Goal: Find specific page/section: Find specific page/section

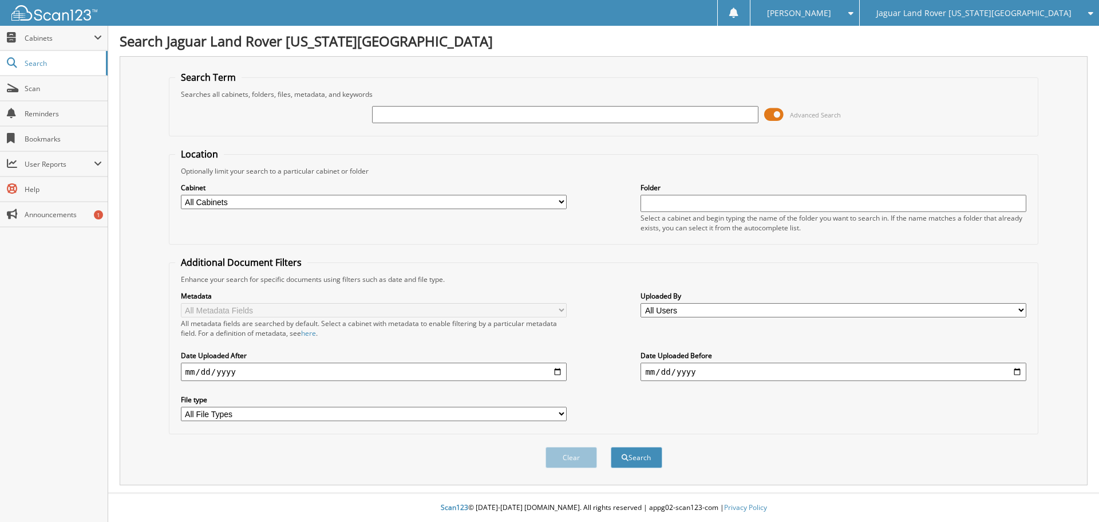
click at [440, 115] on input "text" at bounding box center [565, 114] width 386 height 17
type input "BUX"
click at [611, 447] on button "Search" at bounding box center [637, 457] width 52 height 21
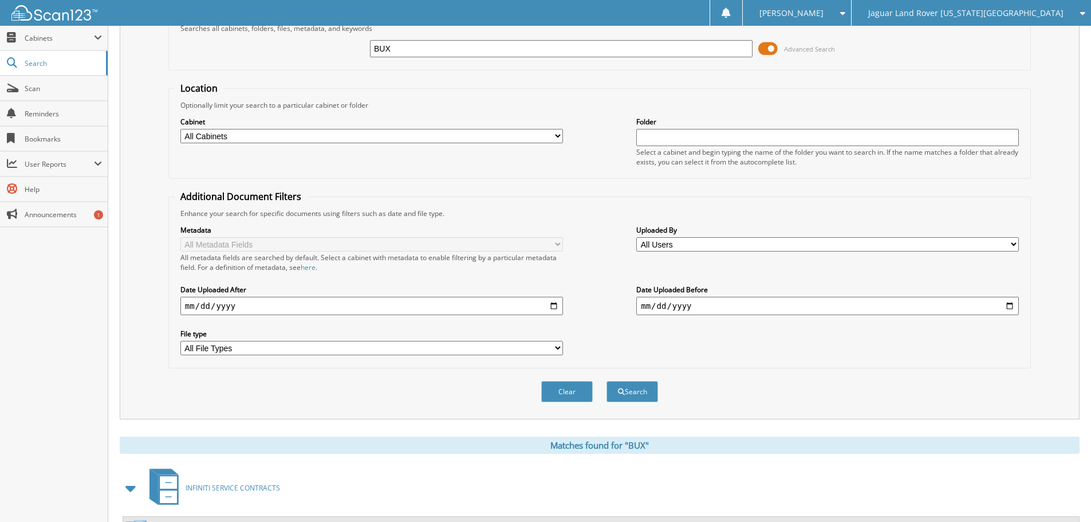
scroll to position [182, 0]
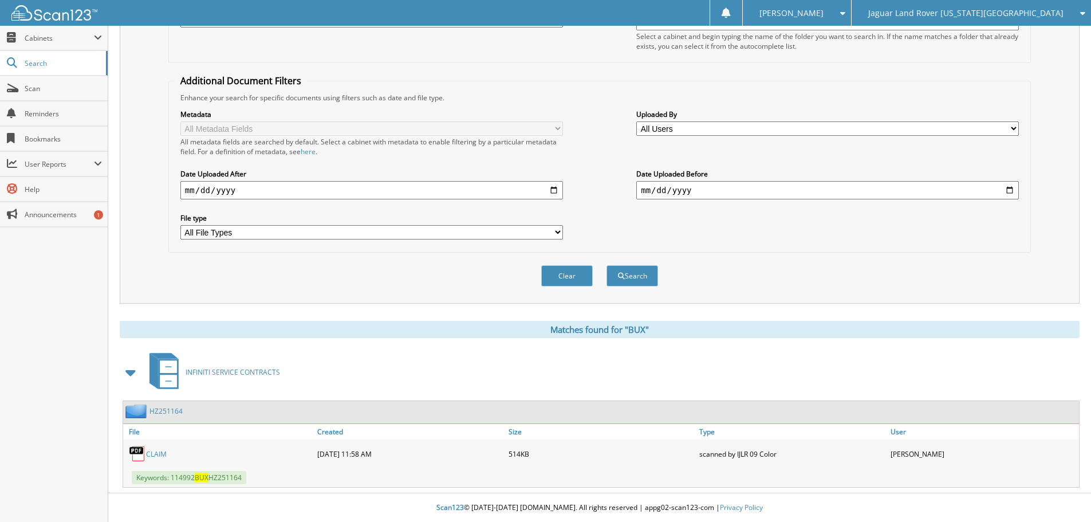
click at [151, 453] on link "CLAIM" at bounding box center [156, 454] width 21 height 10
click at [992, 14] on span "Jaguar Land Rover [US_STATE][GEOGRAPHIC_DATA]" at bounding box center [965, 13] width 195 height 7
click at [958, 38] on link "Red [PERSON_NAME] Cadillac & Collision Center" at bounding box center [970, 36] width 239 height 20
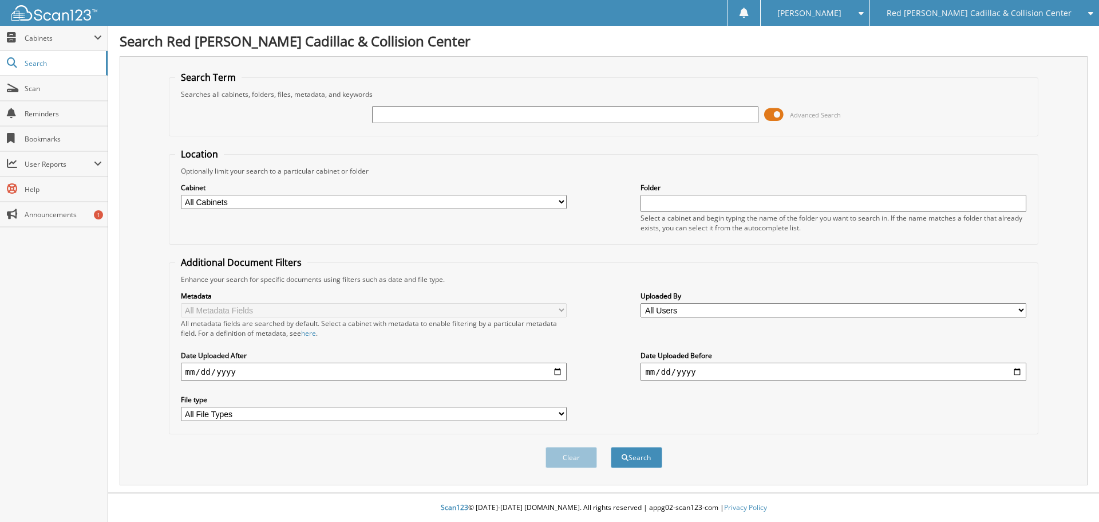
click at [417, 111] on input "text" at bounding box center [565, 114] width 386 height 17
type input "BUX"
click at [611, 447] on button "Search" at bounding box center [637, 457] width 52 height 21
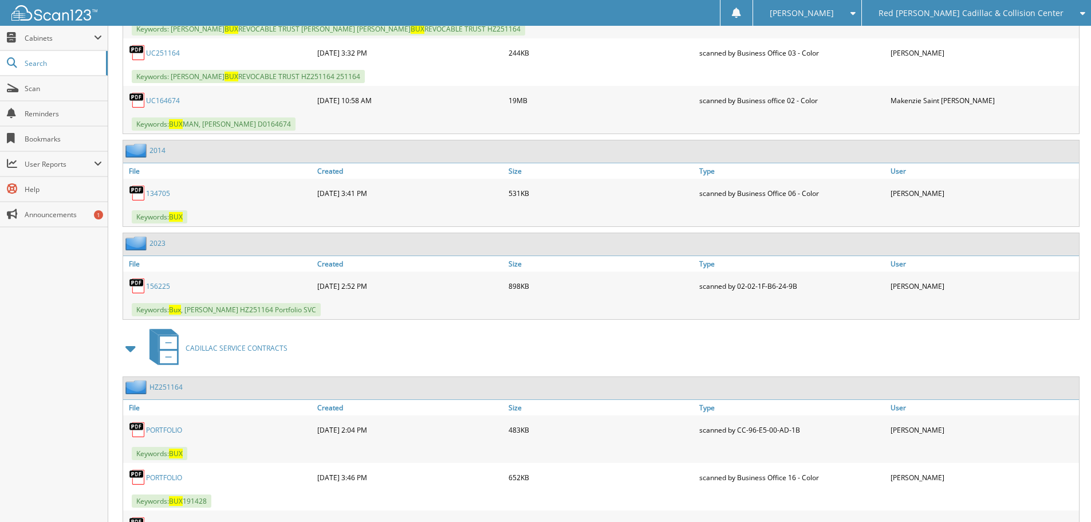
scroll to position [687, 0]
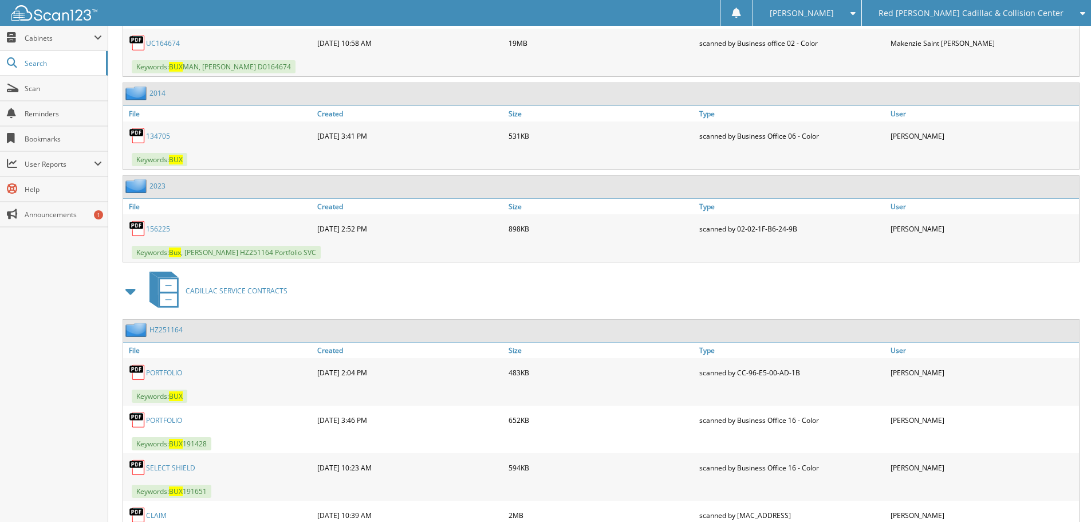
click at [164, 372] on link "PORTFOLIO" at bounding box center [164, 373] width 36 height 10
